Goal: Find specific page/section: Find specific page/section

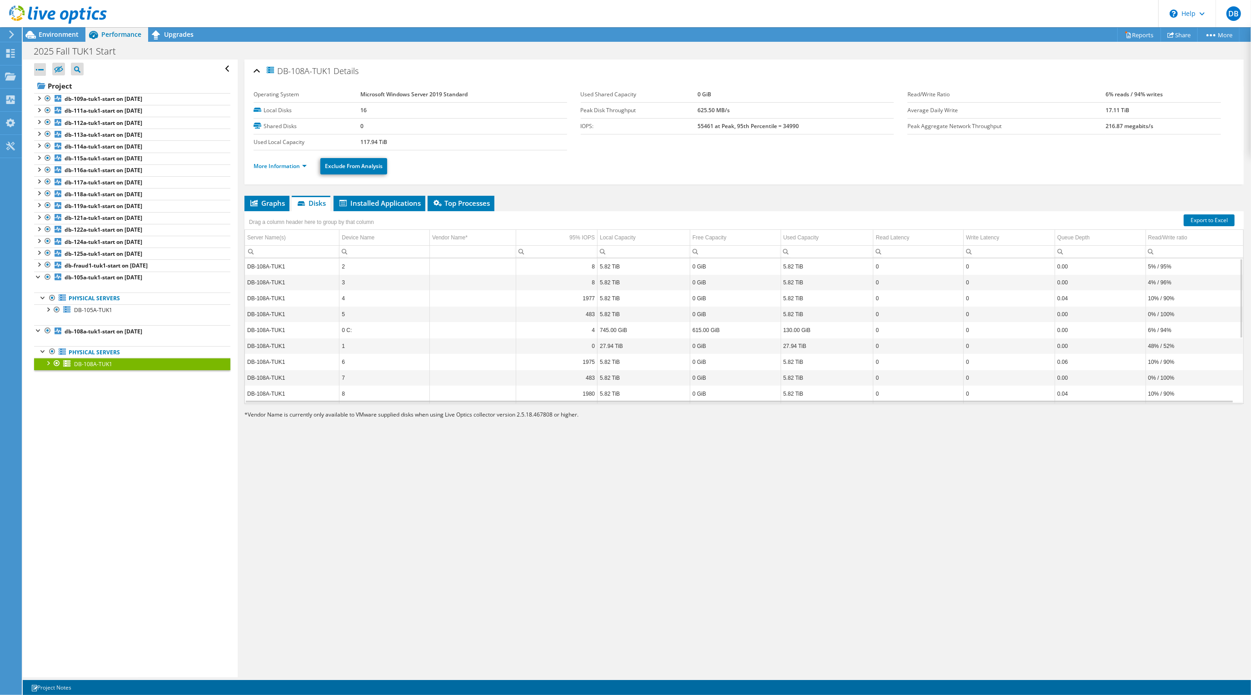
click at [59, 439] on div "Open All Close All Hide Excluded Nodes Project Tree Filter" at bounding box center [130, 369] width 214 height 618
click at [1233, 18] on span "DB" at bounding box center [1234, 13] width 15 height 15
click at [1136, 137] on link "Log Out" at bounding box center [1132, 141] width 25 height 9
click at [1138, 137] on link "Log Out" at bounding box center [1132, 141] width 25 height 9
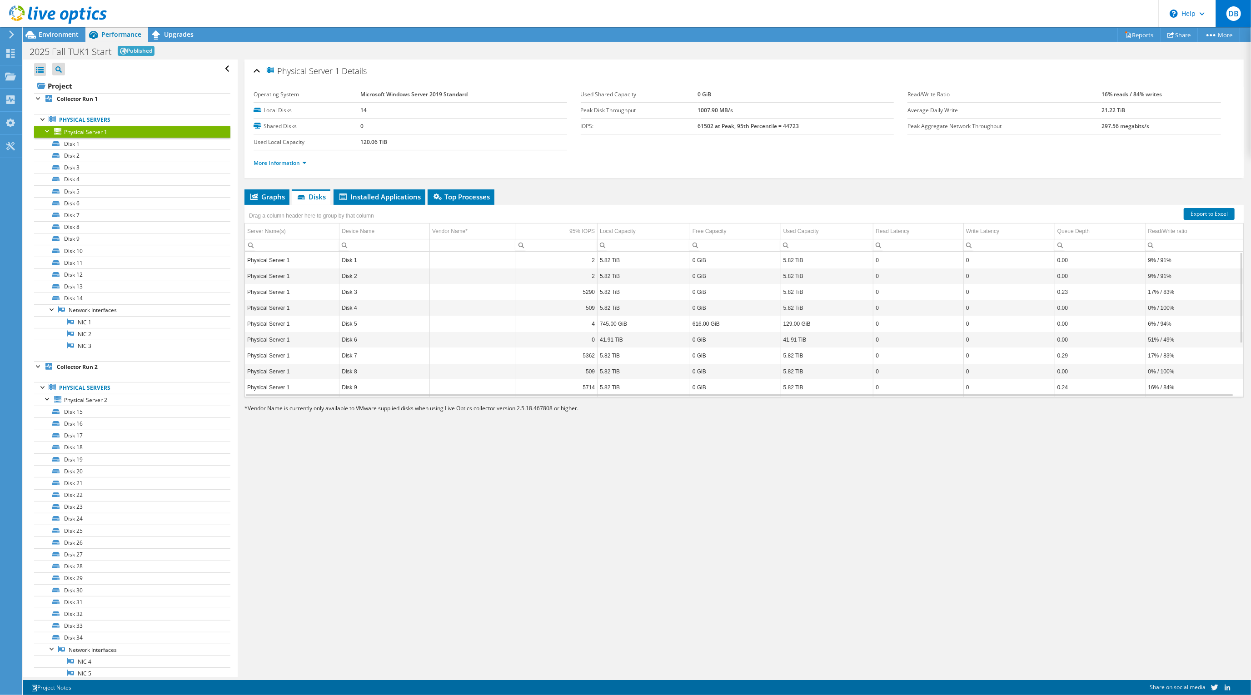
click at [1242, 17] on div "DB" at bounding box center [1233, 13] width 35 height 27
click at [1141, 137] on link "Log Out" at bounding box center [1132, 141] width 25 height 9
